Goal: Find specific fact: Find specific fact

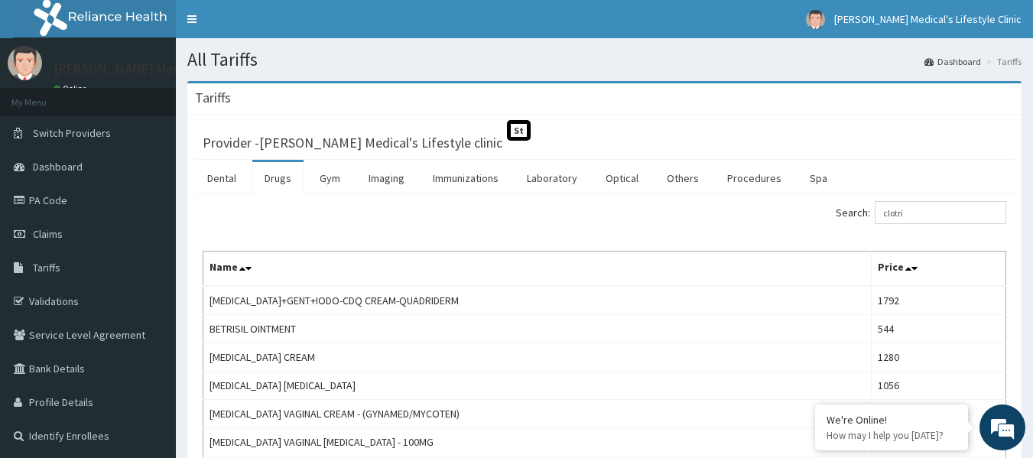
click at [944, 210] on input "clotri" at bounding box center [941, 212] width 132 height 23
type input "c"
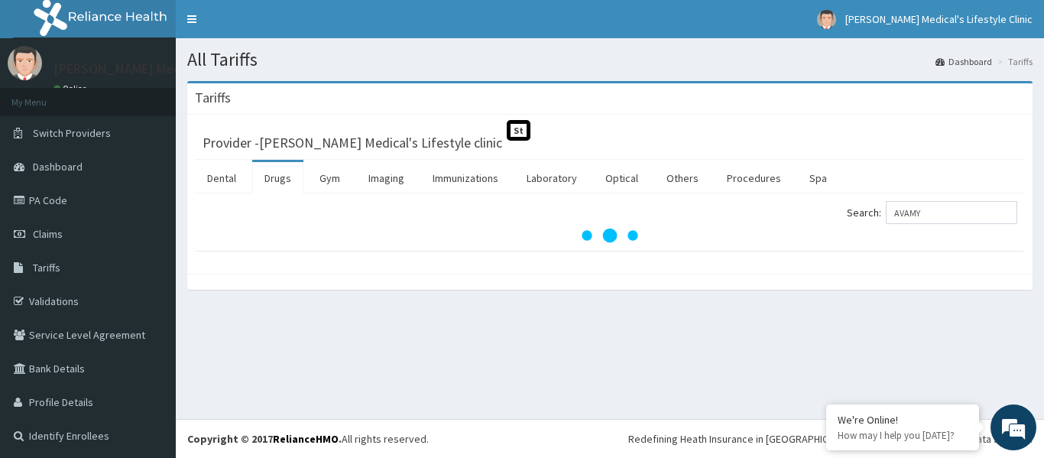
type input "AVAMY"
click at [271, 171] on link "Drugs" at bounding box center [277, 178] width 51 height 32
click at [73, 265] on link "Tariffs" at bounding box center [88, 268] width 176 height 34
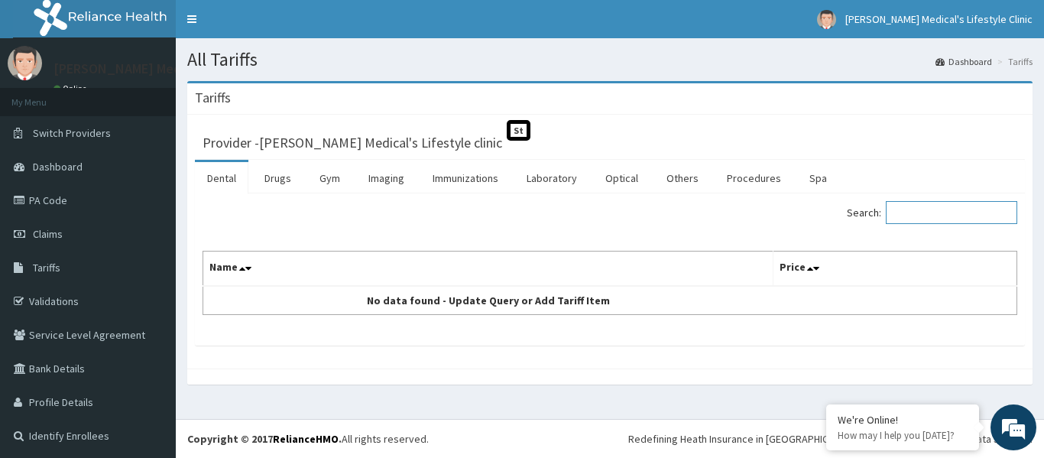
click at [942, 216] on input "Search:" at bounding box center [952, 212] width 132 height 23
type input "CLOTRI"
click at [277, 180] on link "Drugs" at bounding box center [277, 178] width 51 height 32
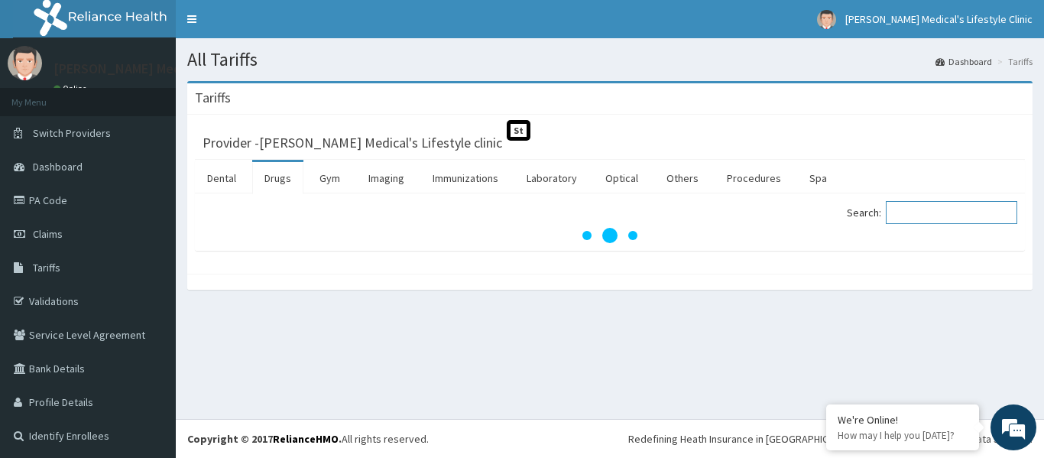
click at [944, 213] on input "Search:" at bounding box center [952, 212] width 132 height 23
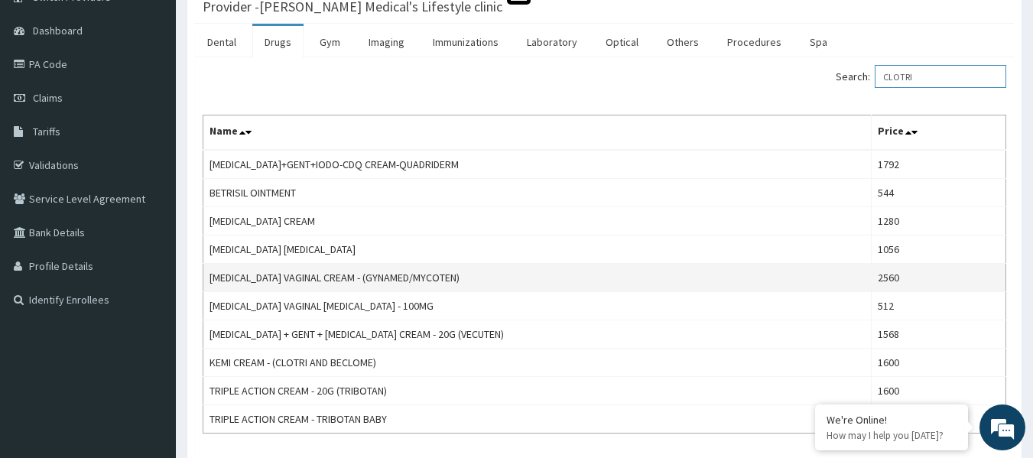
scroll to position [153, 0]
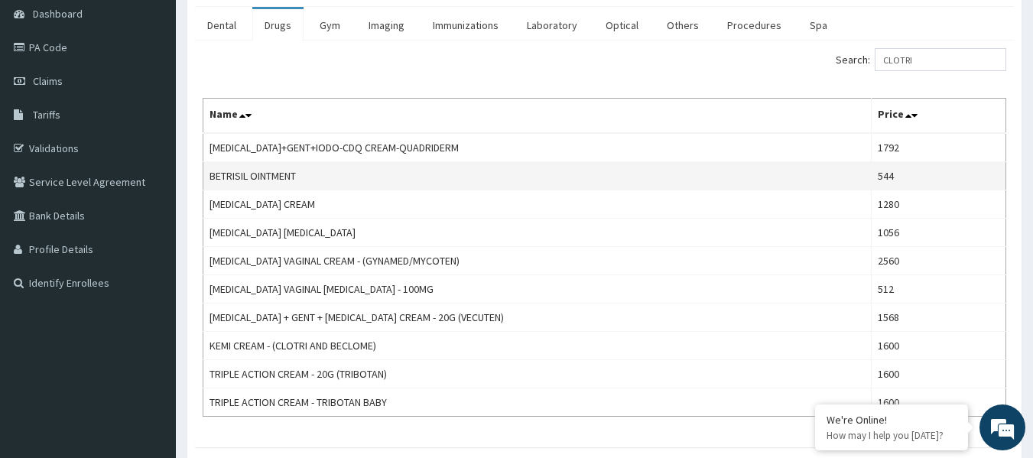
click at [585, 177] on td "BETRISIL OINTMENT" at bounding box center [537, 176] width 668 height 28
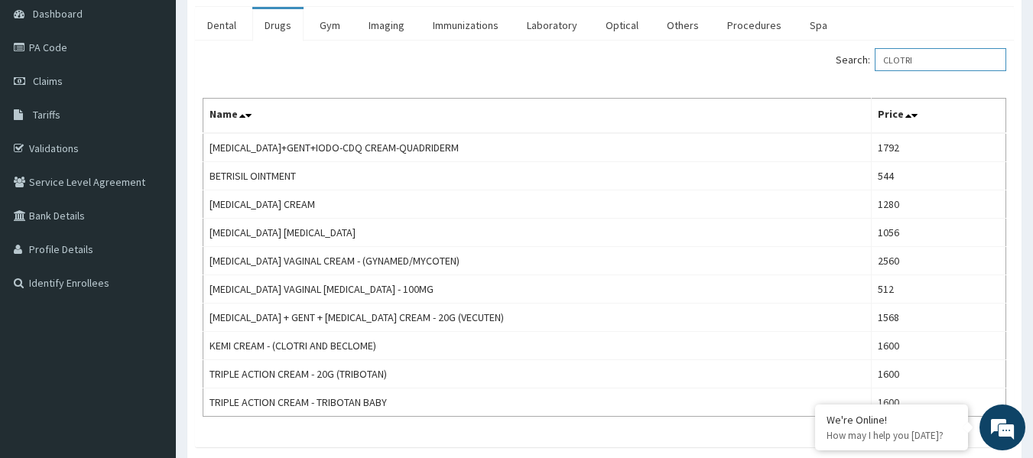
click at [944, 62] on input "CLOTRI" at bounding box center [941, 59] width 132 height 23
type input "C"
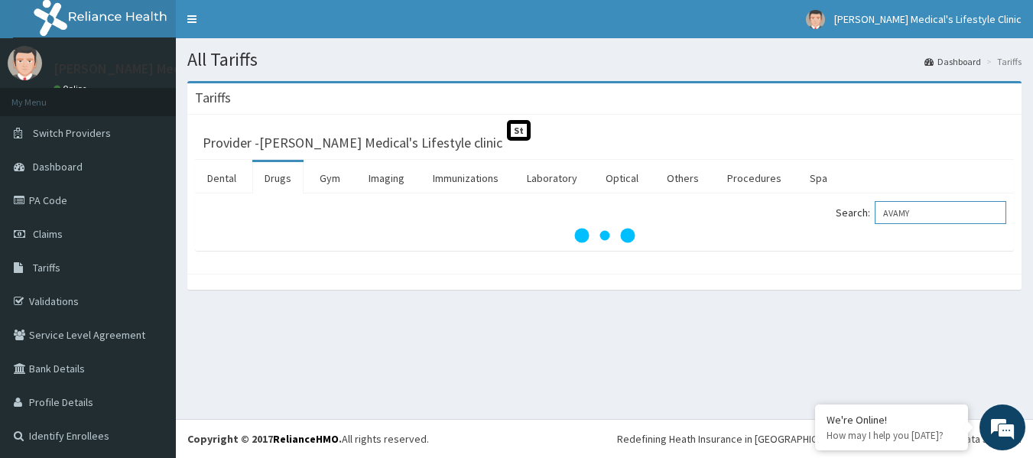
scroll to position [0, 0]
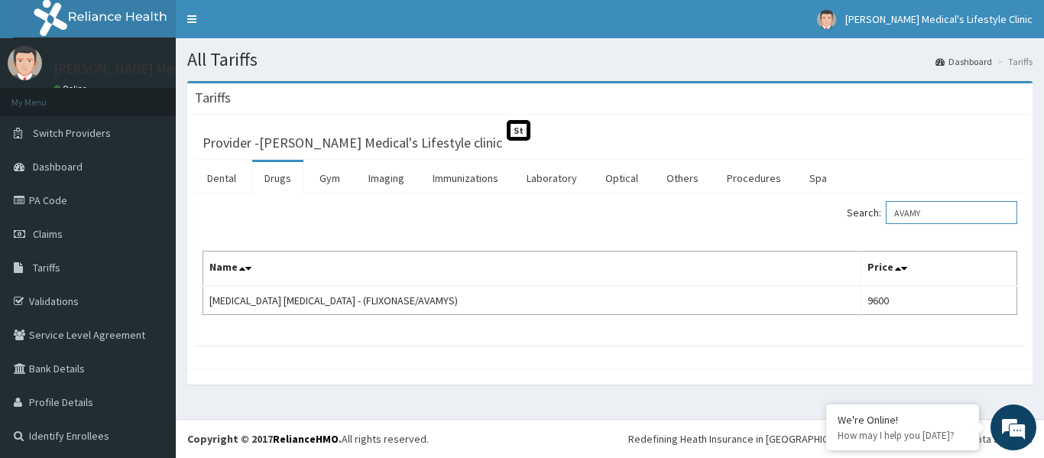
click at [956, 209] on input "AVAMY" at bounding box center [952, 212] width 132 height 23
type input "A"
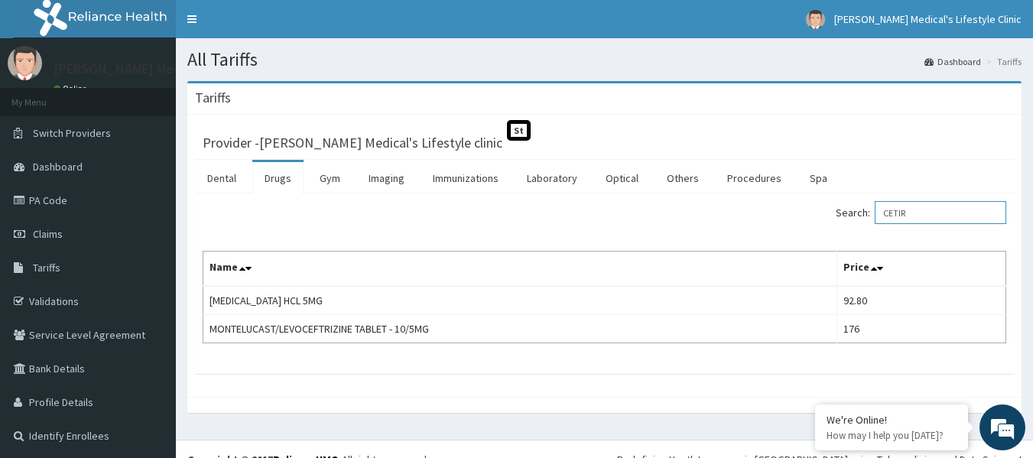
click at [935, 210] on input "CETIR" at bounding box center [941, 212] width 132 height 23
type input "C"
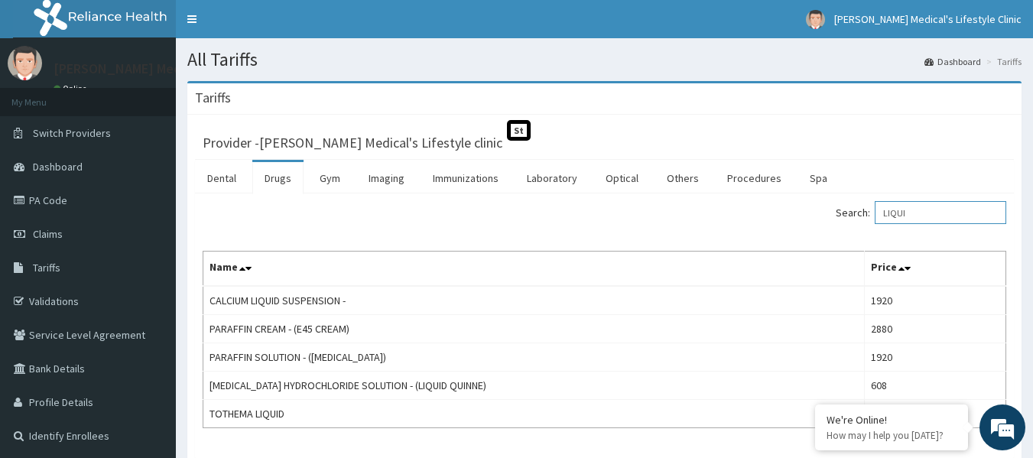
click at [947, 213] on input "LIQUI" at bounding box center [941, 212] width 132 height 23
type input "L"
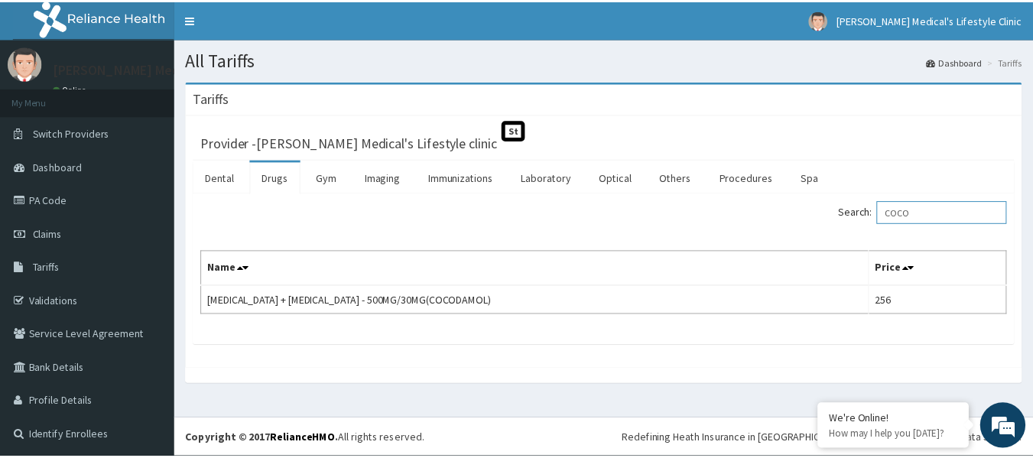
scroll to position [2, 0]
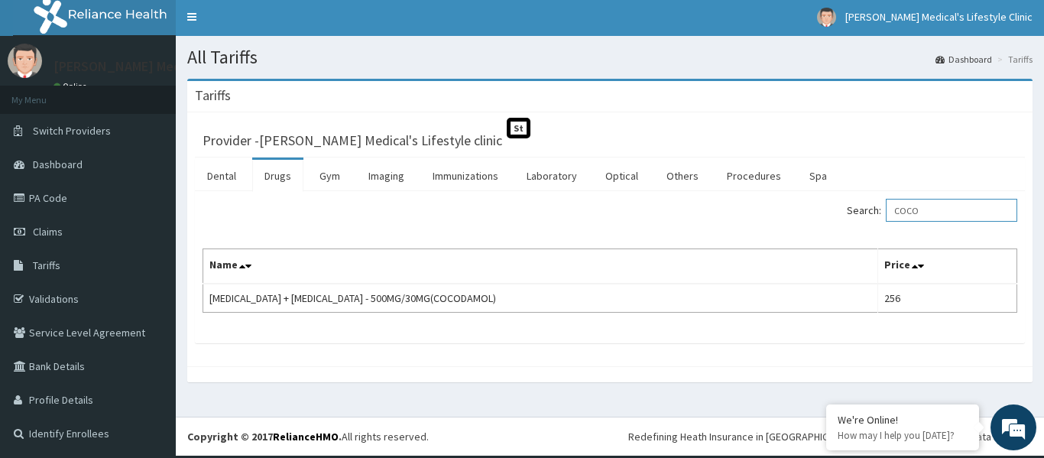
drag, startPoint x: 939, startPoint y: 208, endPoint x: 961, endPoint y: 211, distance: 22.4
click at [940, 206] on input "COCO" at bounding box center [952, 210] width 132 height 23
type input "C"
drag, startPoint x: 944, startPoint y: 206, endPoint x: 991, endPoint y: 191, distance: 49.8
click at [960, 190] on div "Dental Drugs Gym Imaging Immunizations Laboratory Optical Others Procedures Spa…" at bounding box center [610, 251] width 830 height 186
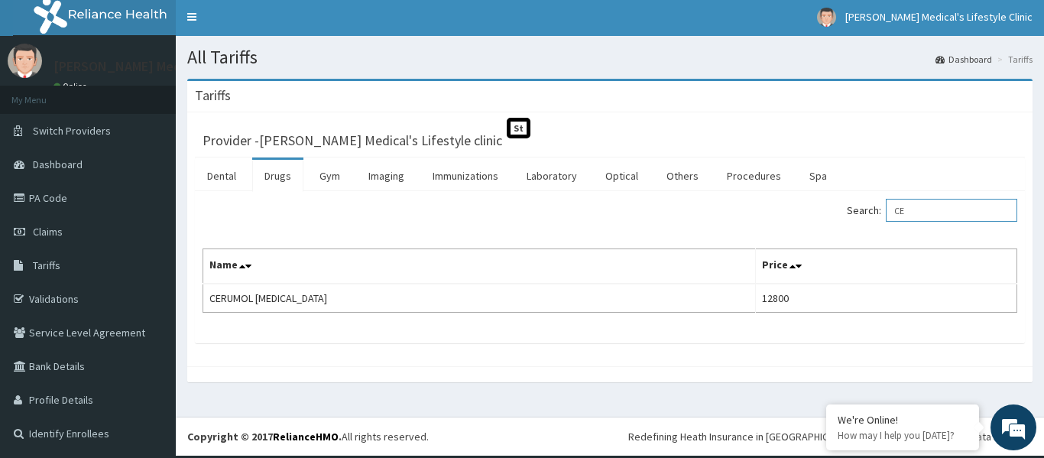
type input "C"
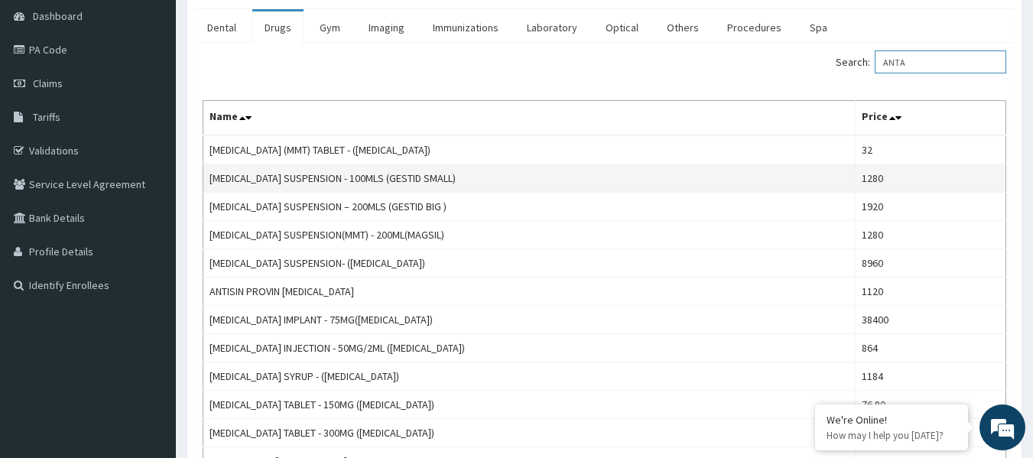
scroll to position [153, 0]
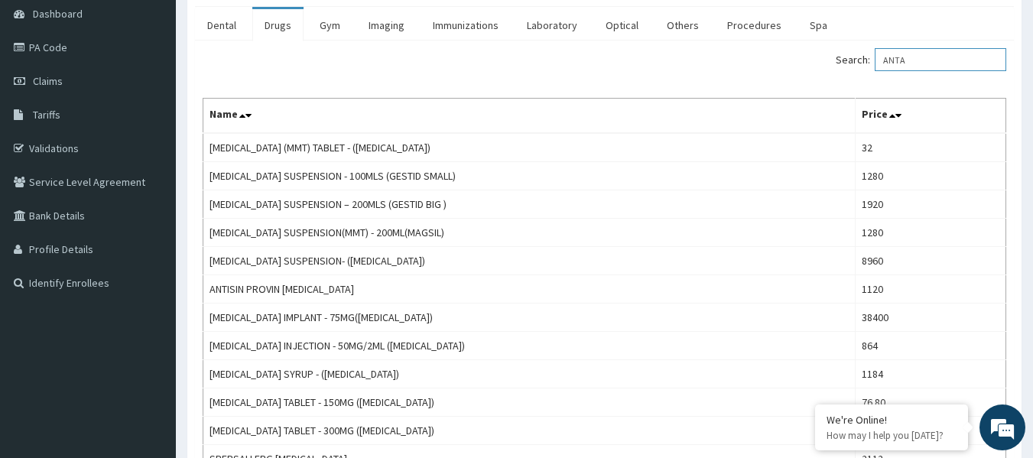
click at [945, 63] on input "ANTA" at bounding box center [941, 59] width 132 height 23
type input "A"
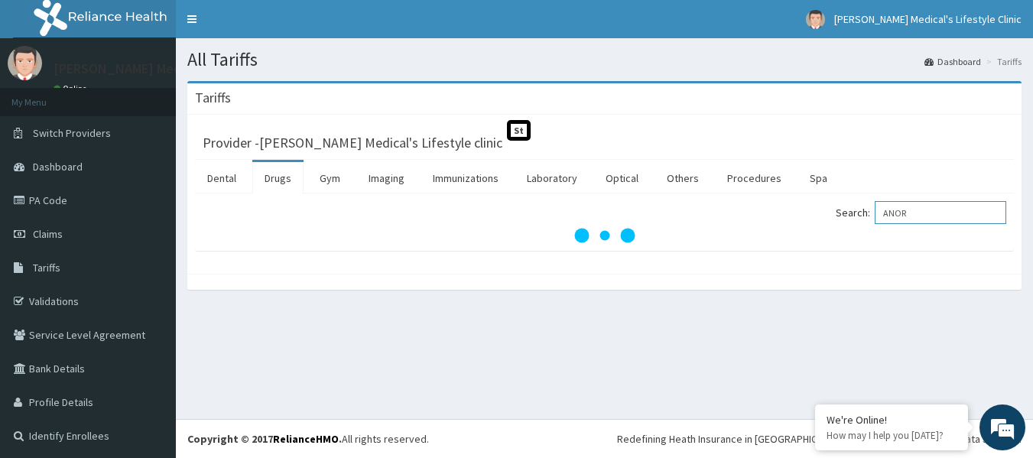
scroll to position [0, 0]
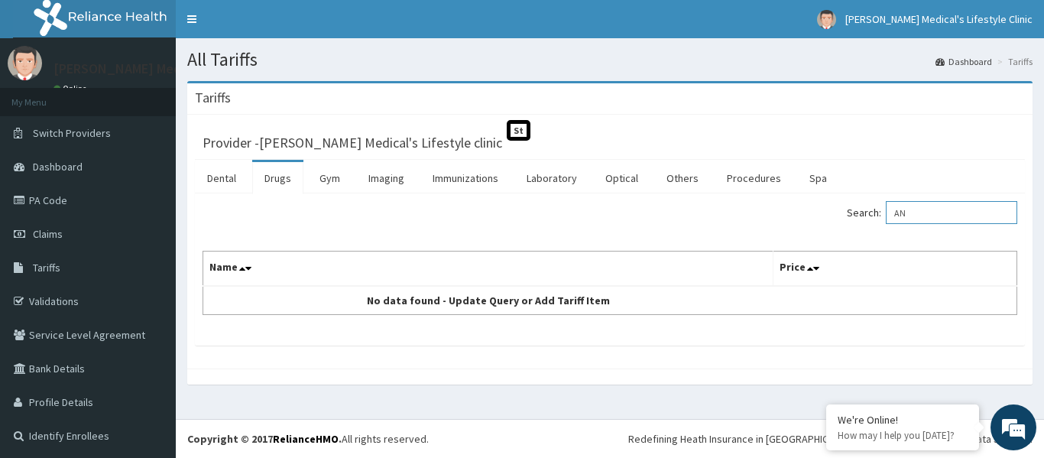
type input "A"
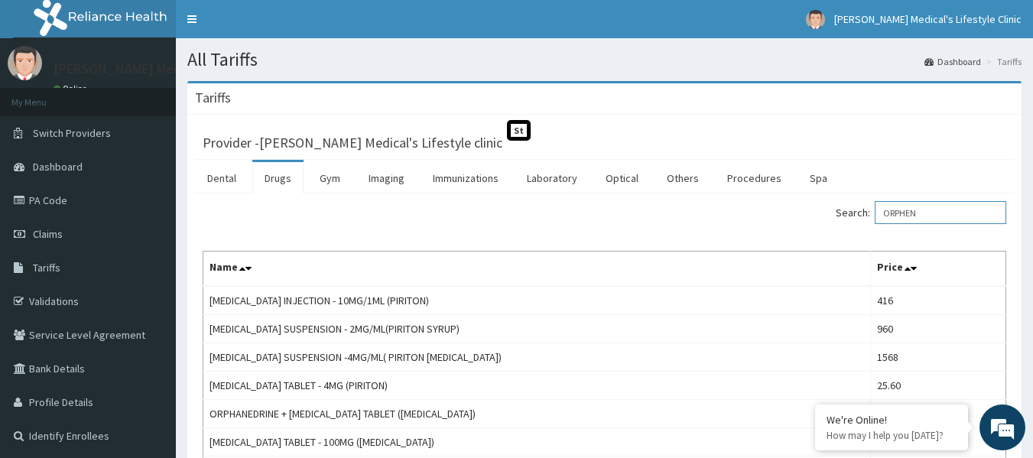
click at [938, 207] on input "ORPHEN" at bounding box center [941, 212] width 132 height 23
type input "O"
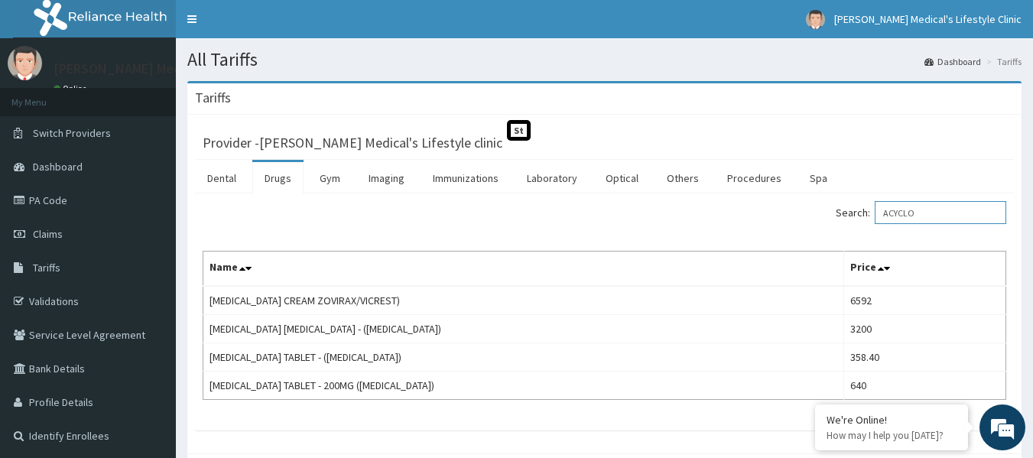
click at [964, 218] on input "ACYCLO" at bounding box center [941, 212] width 132 height 23
type input "A"
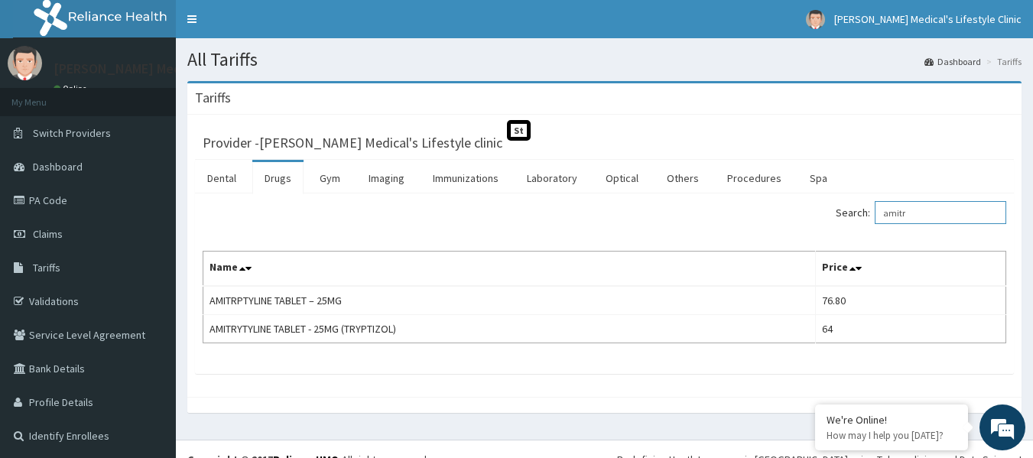
click at [953, 219] on input "amitr" at bounding box center [941, 212] width 132 height 23
type input "a"
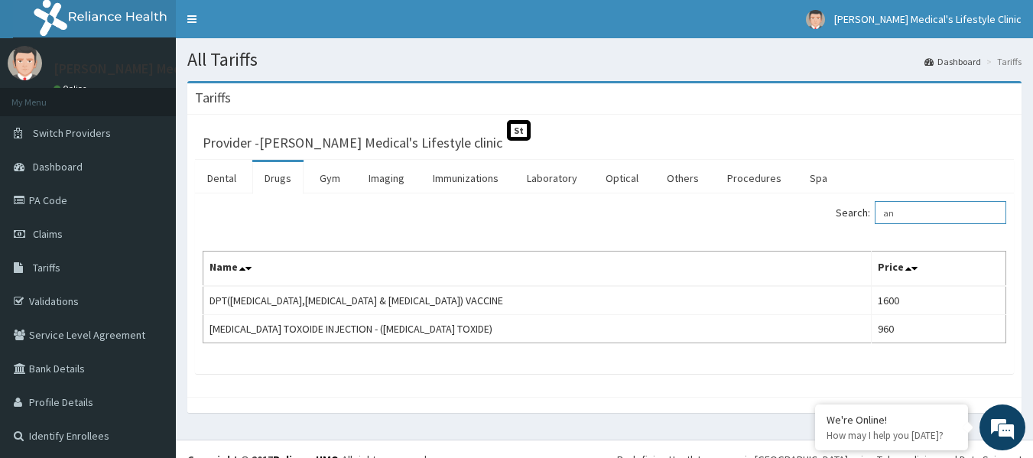
type input "a"
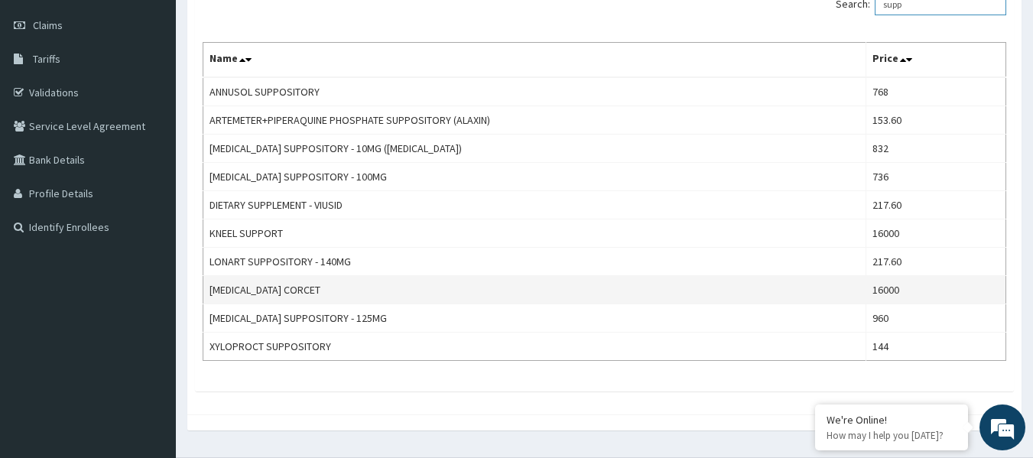
scroll to position [142, 0]
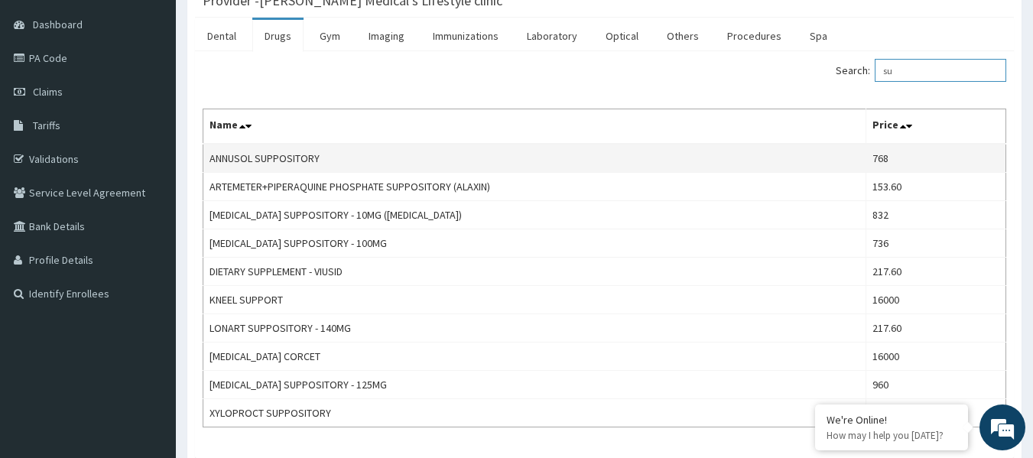
type input "s"
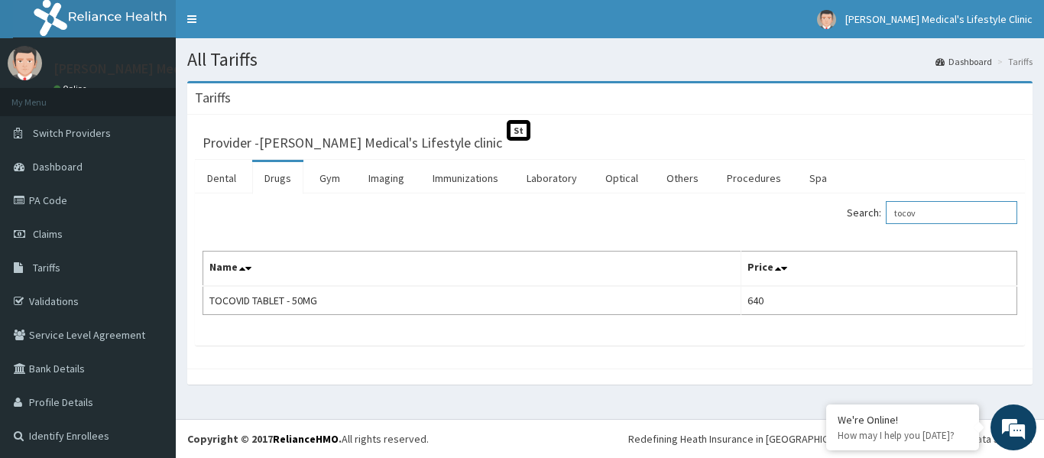
click at [931, 216] on input "tocov" at bounding box center [952, 212] width 132 height 23
type input "t"
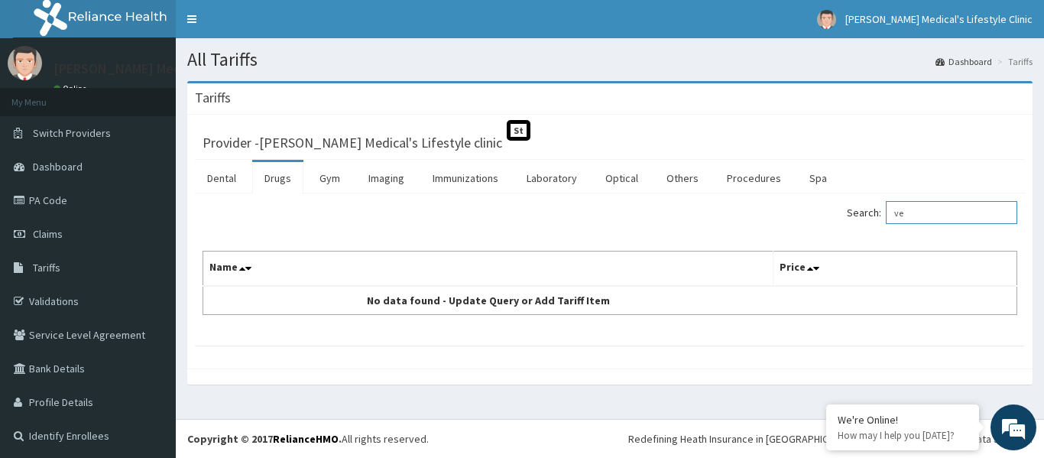
type input "v"
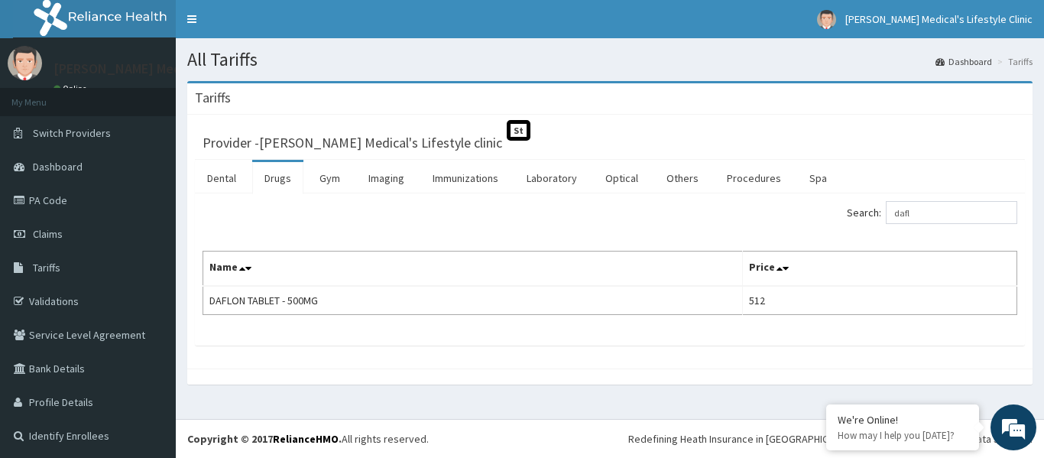
click at [810, 350] on div "Provider - Grover Medical's Lifestyle clinic St Dental Drugs Gym Imaging Immuni…" at bounding box center [610, 242] width 846 height 254
click at [942, 210] on input "dafl" at bounding box center [952, 212] width 132 height 23
type input "d"
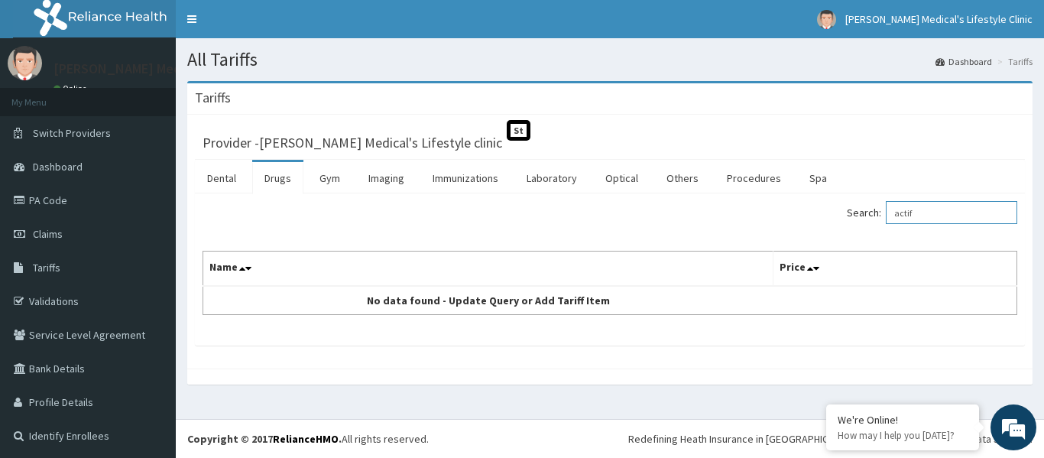
type input "actif"
